Goal: Check status: Check status

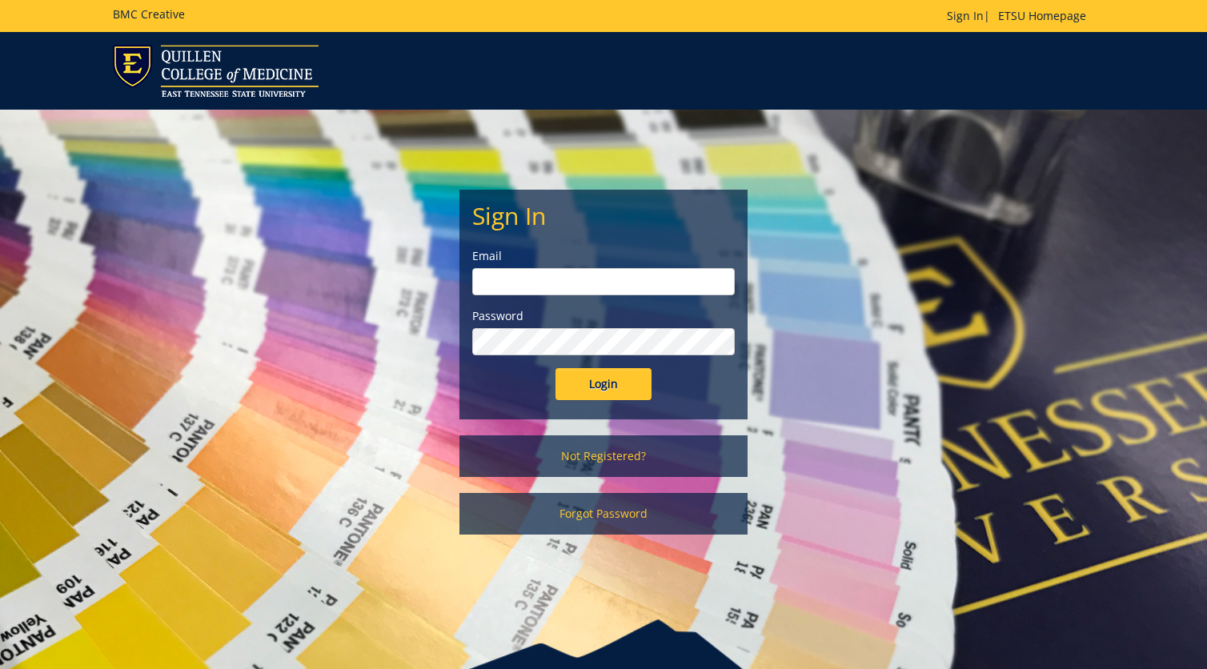
type input "[EMAIL_ADDRESS][DOMAIN_NAME]"
click at [587, 393] on input "Login" at bounding box center [603, 384] width 96 height 32
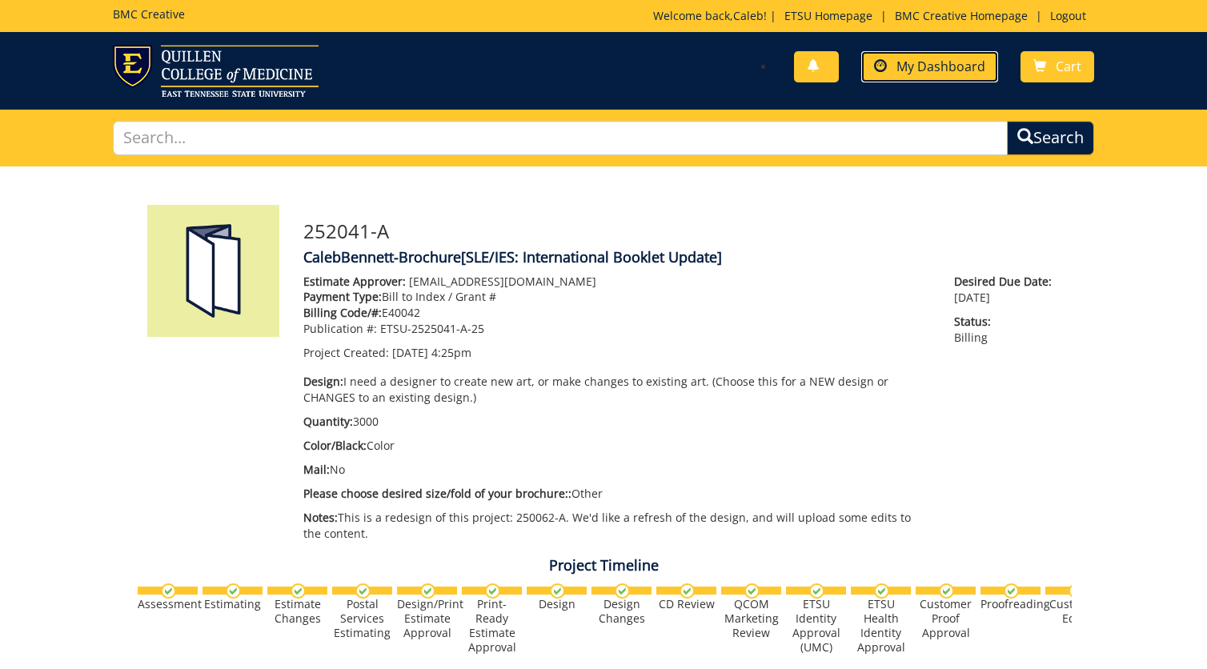
click at [919, 62] on span "My Dashboard" at bounding box center [940, 67] width 89 height 18
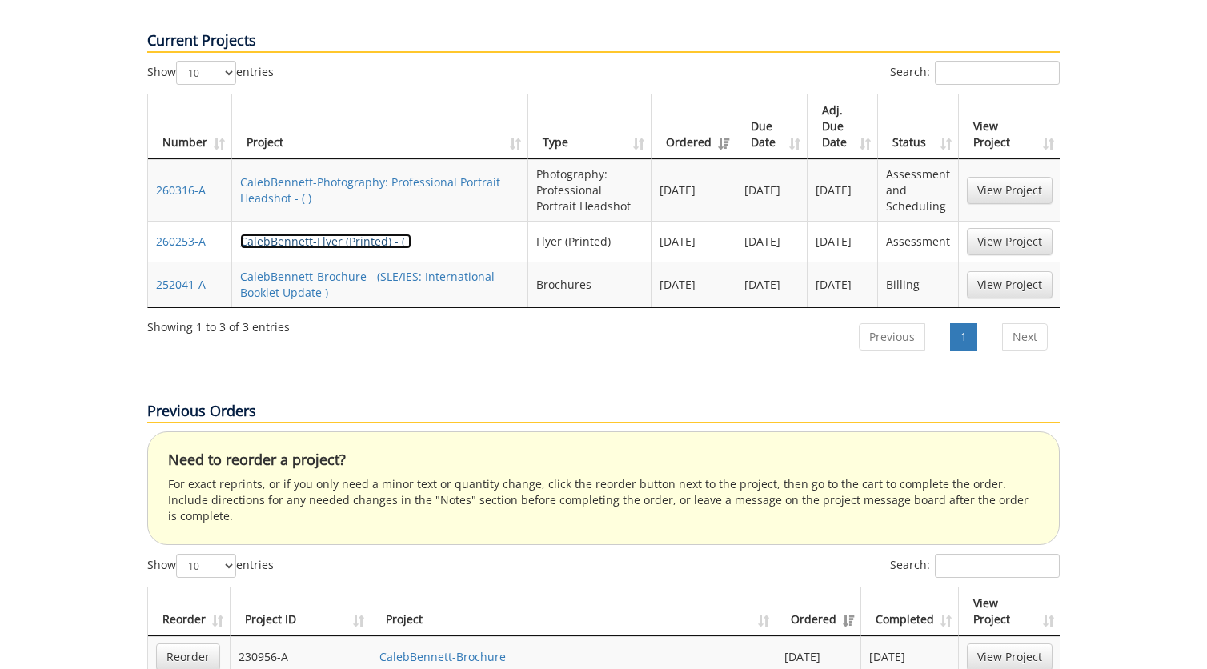
click at [279, 234] on link "CalebBennett-Flyer (Printed) - ( )" at bounding box center [325, 241] width 171 height 15
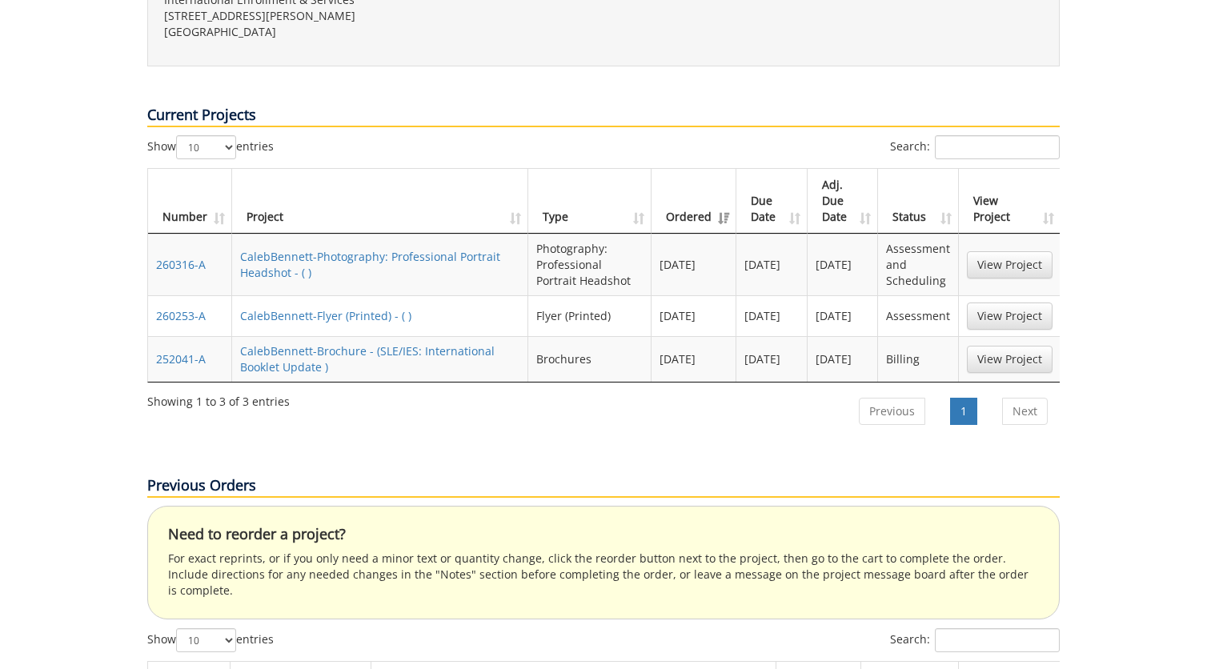
scroll to position [655, 0]
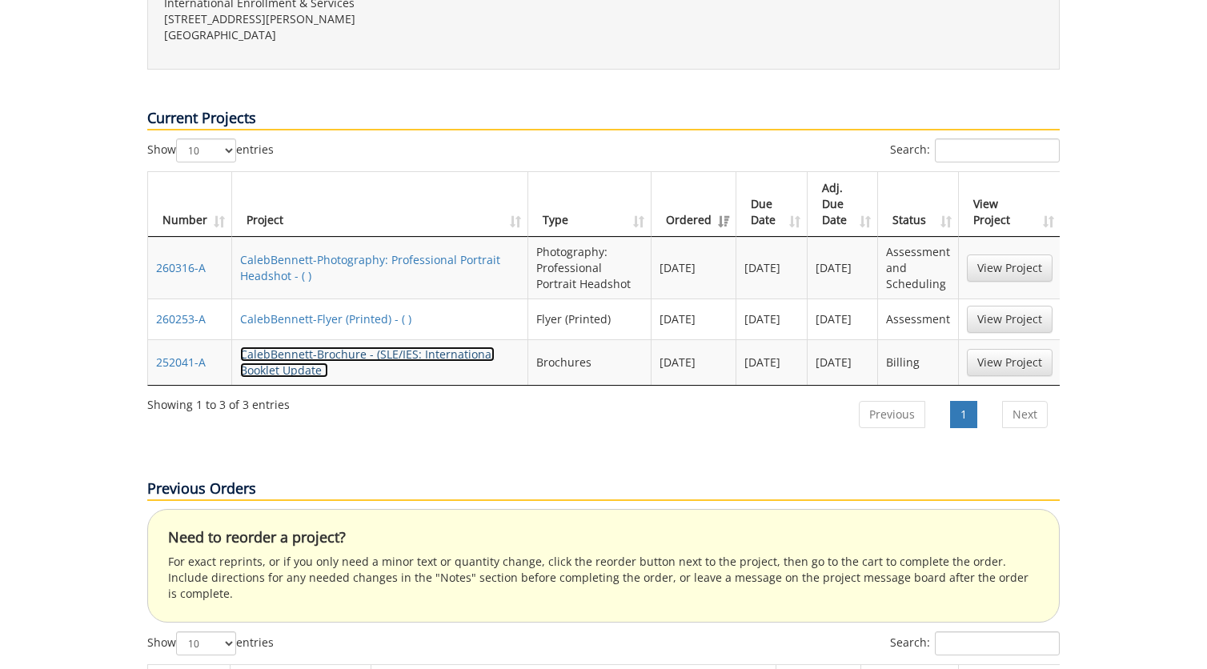
click at [294, 347] on link "CalebBennett-Brochure - (SLE/IES: International Booklet Update )" at bounding box center [367, 362] width 254 height 31
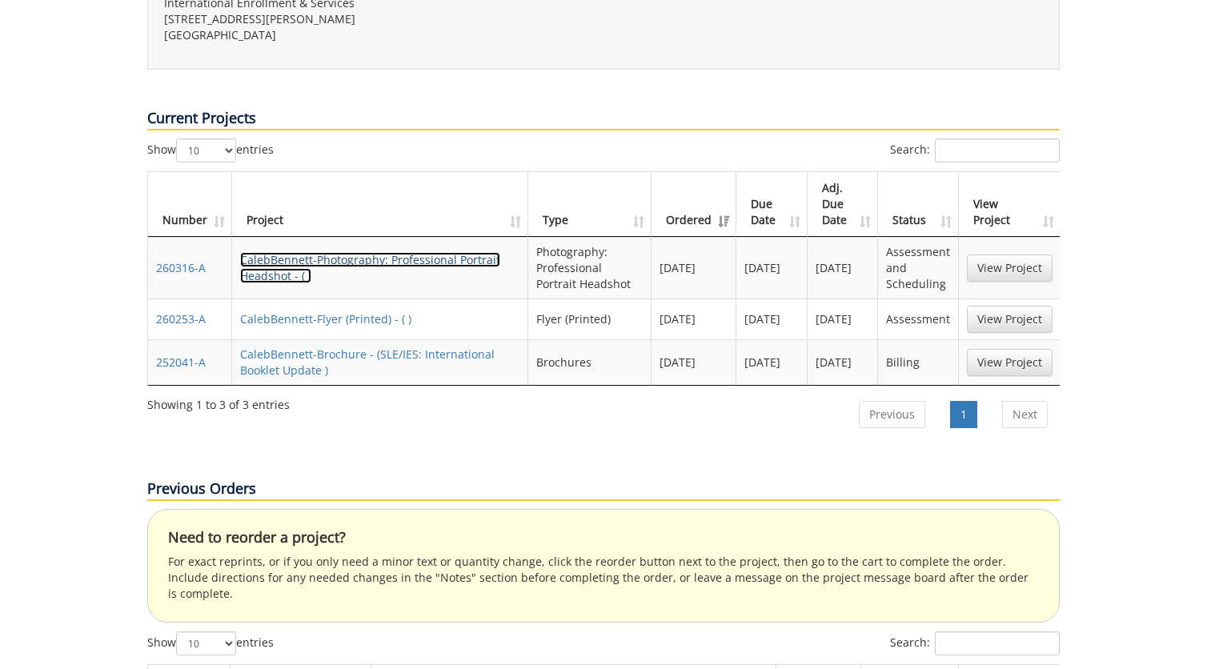
click at [293, 252] on link "CalebBennett-Photography: Professional Portrait Headshot - ( )" at bounding box center [370, 267] width 260 height 31
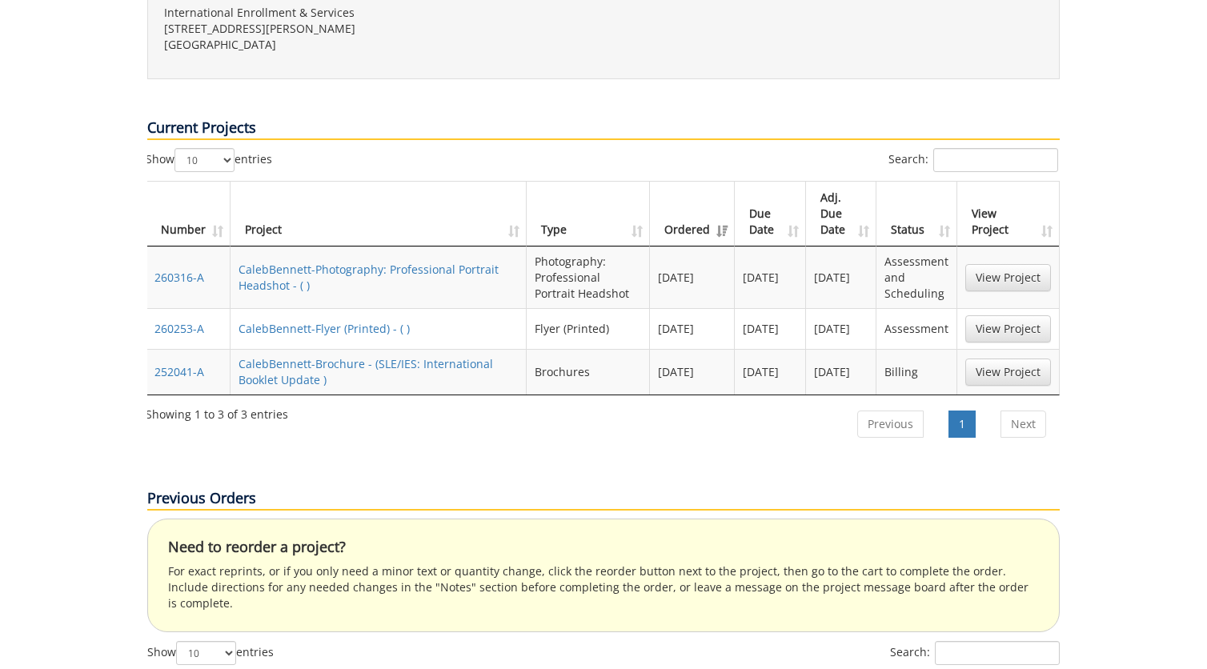
scroll to position [0, 2]
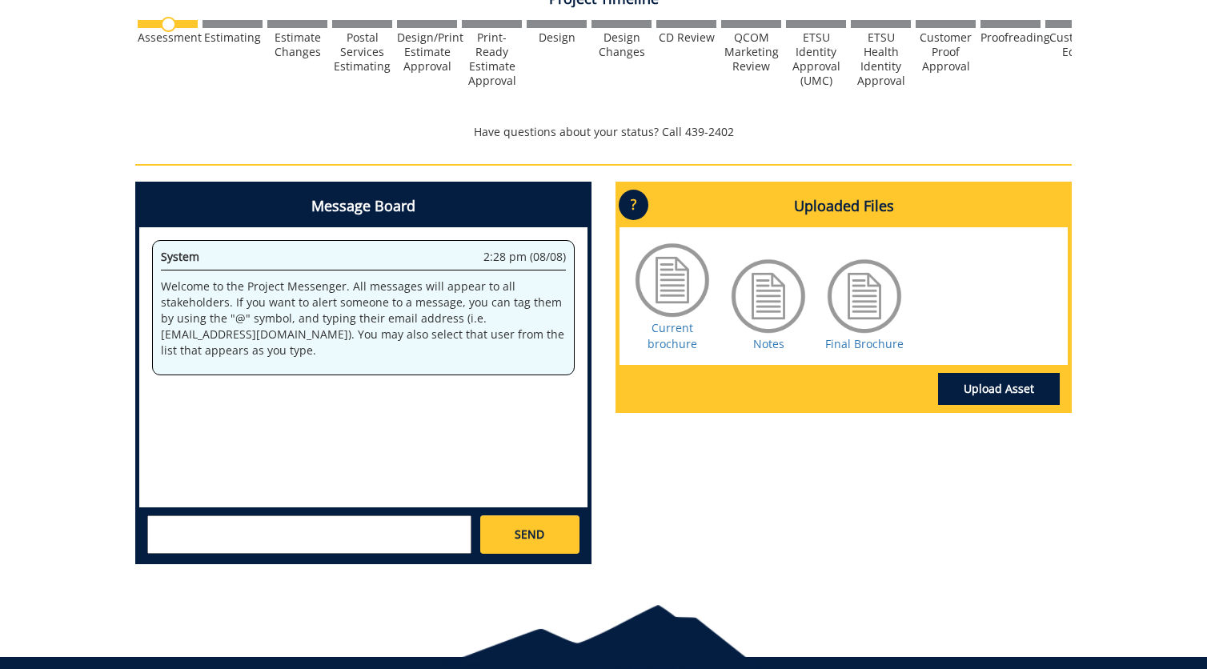
scroll to position [606, 0]
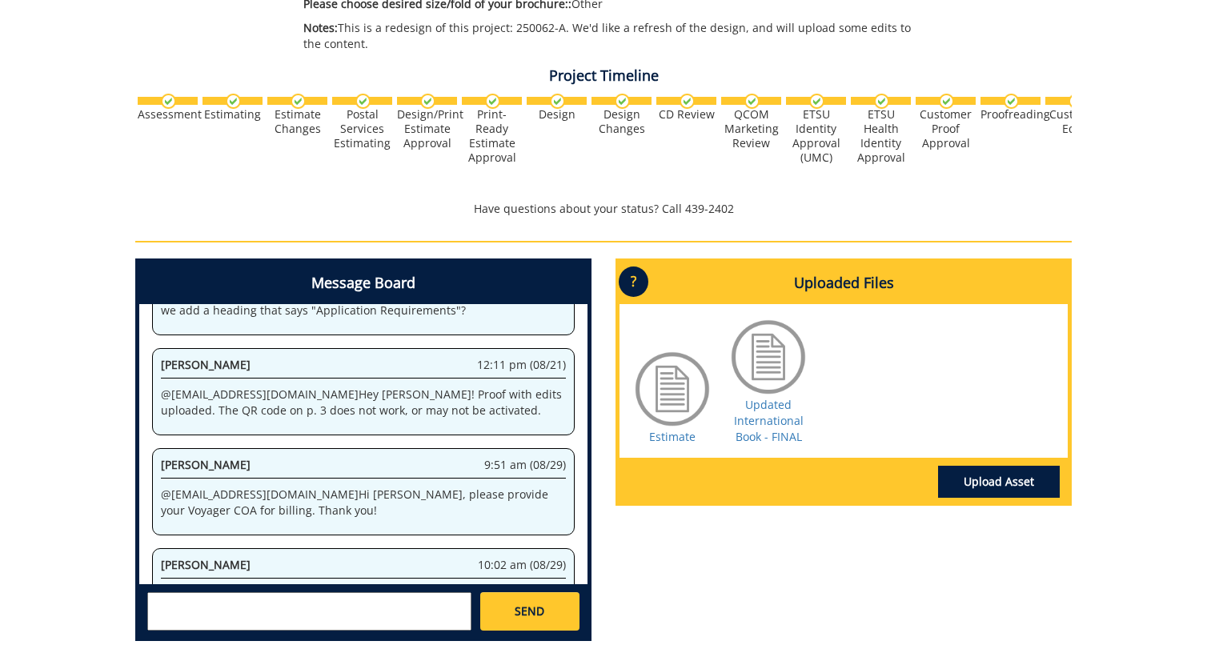
scroll to position [488, 0]
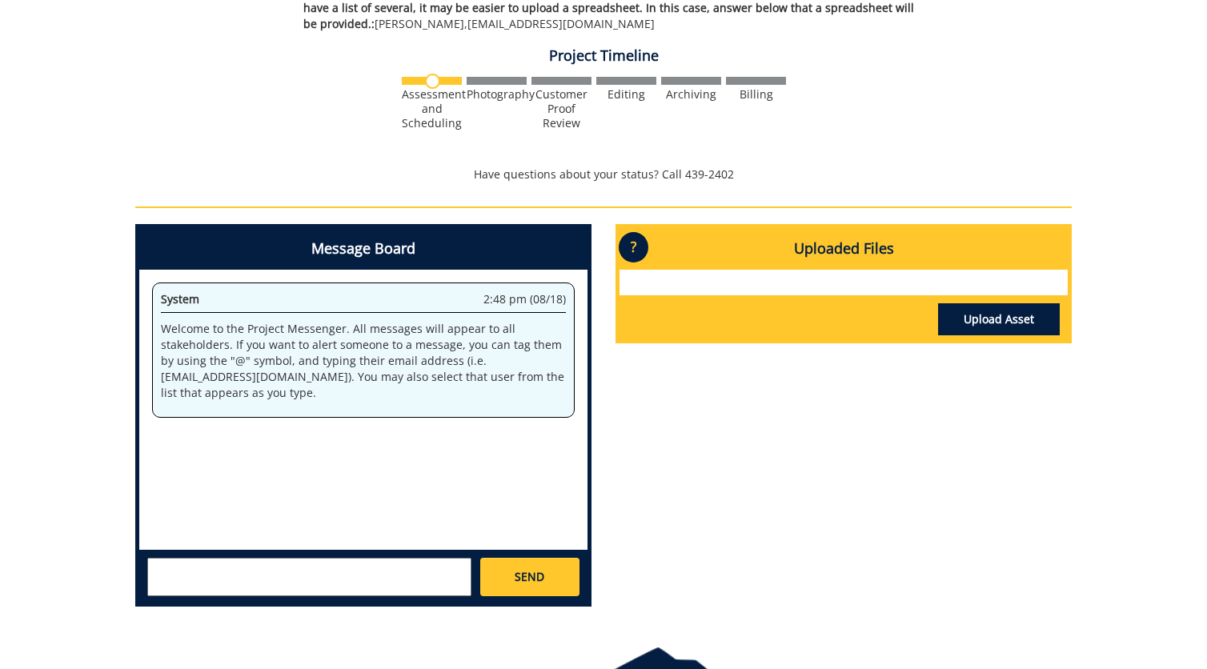
scroll to position [535, 0]
